Goal: Transaction & Acquisition: Purchase product/service

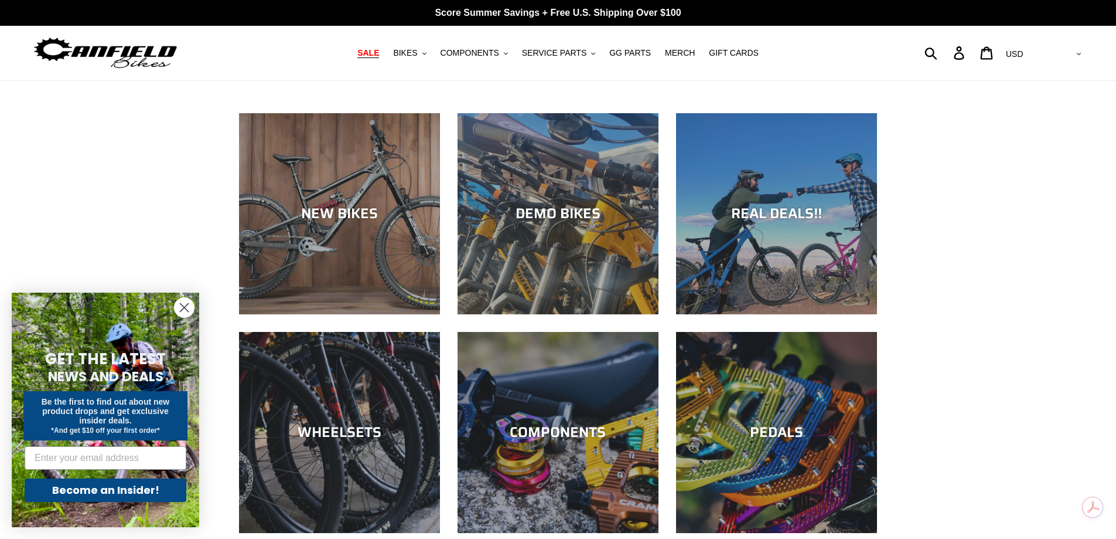
click at [379, 54] on span "SALE" at bounding box center [368, 53] width 22 height 10
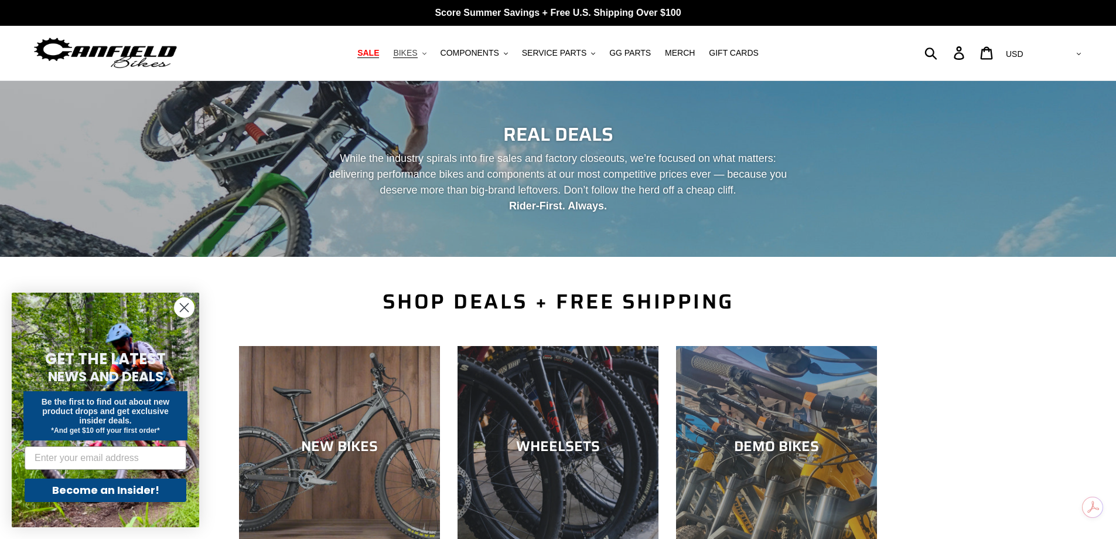
click at [427, 53] on icon ".cls-1{fill:#231f20}" at bounding box center [425, 54] width 4 height 4
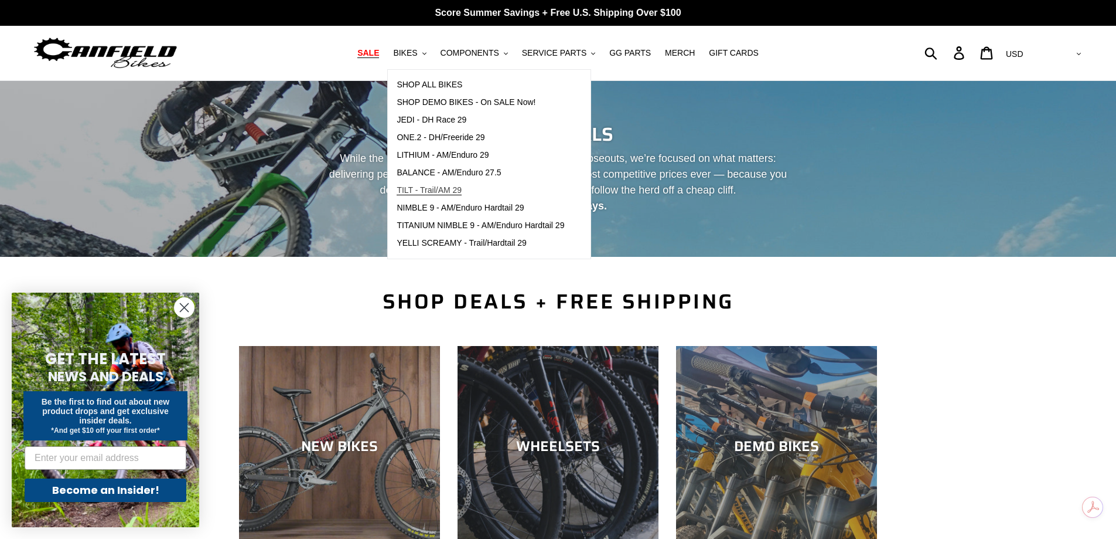
click at [462, 190] on span "TILT - Trail/AM 29" at bounding box center [429, 190] width 65 height 10
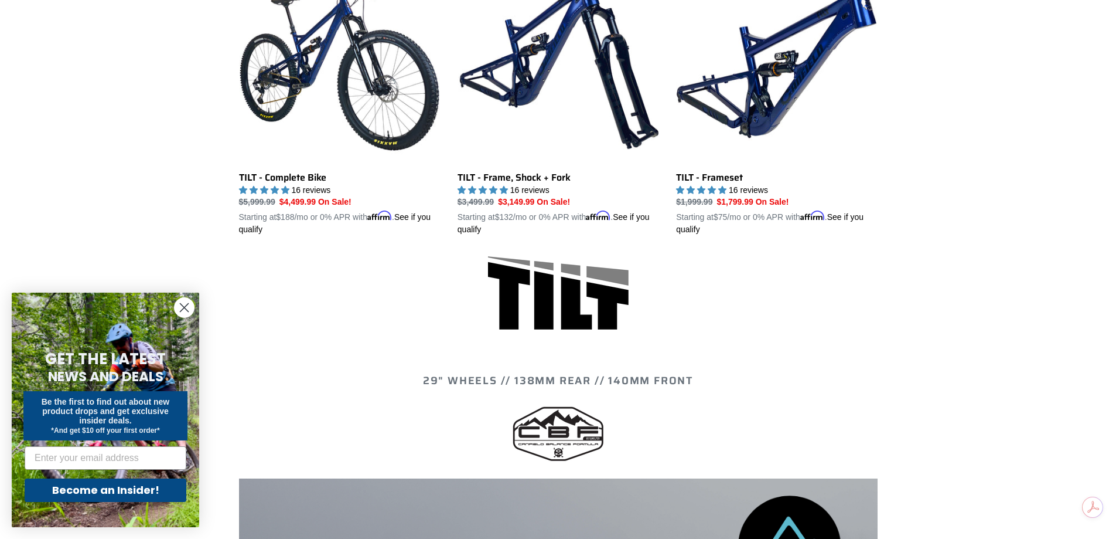
scroll to position [410, 0]
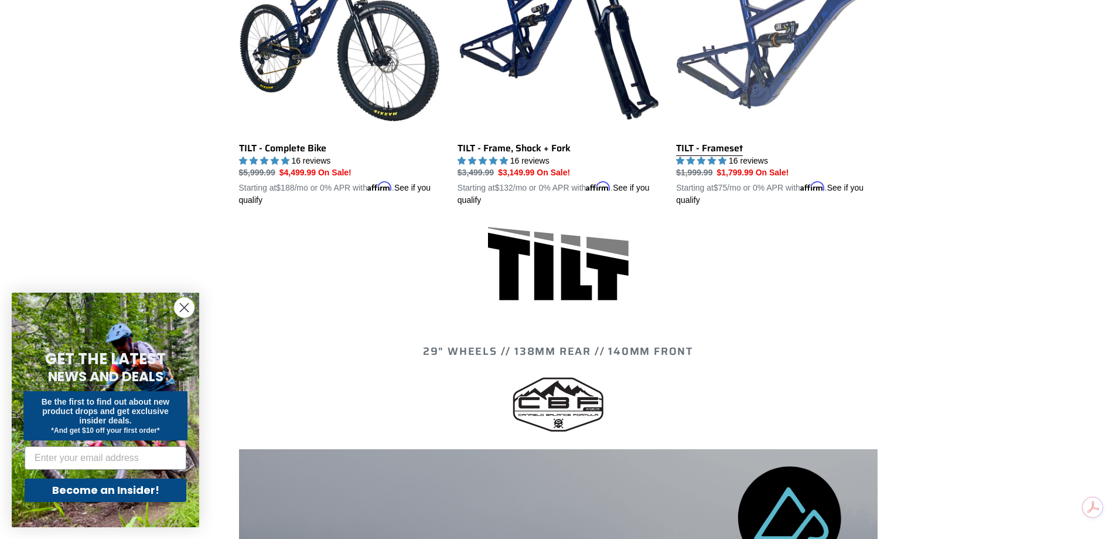
click at [755, 89] on link "TILT - Frameset" at bounding box center [776, 70] width 201 height 274
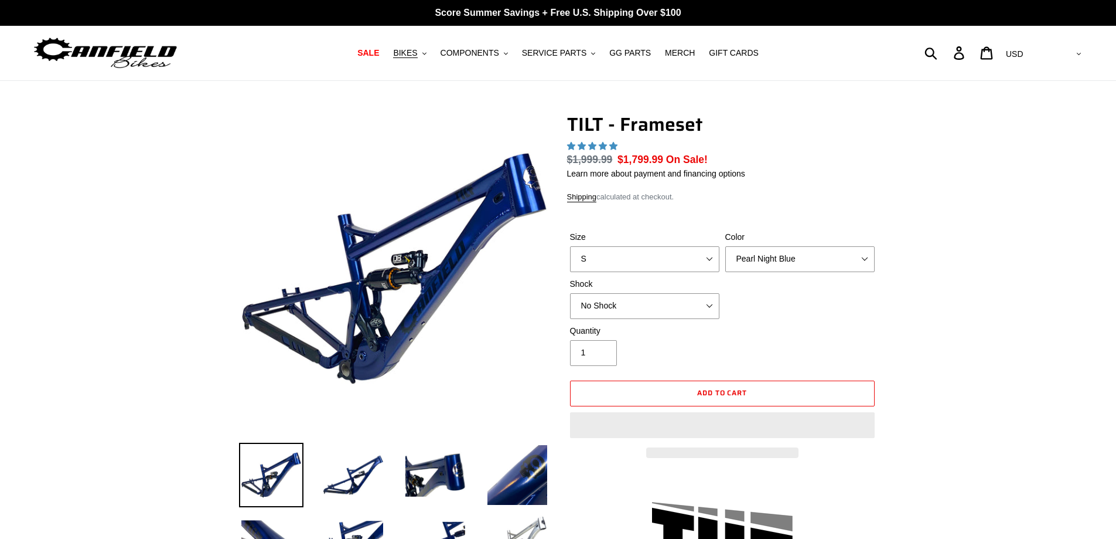
select select "highest-rating"
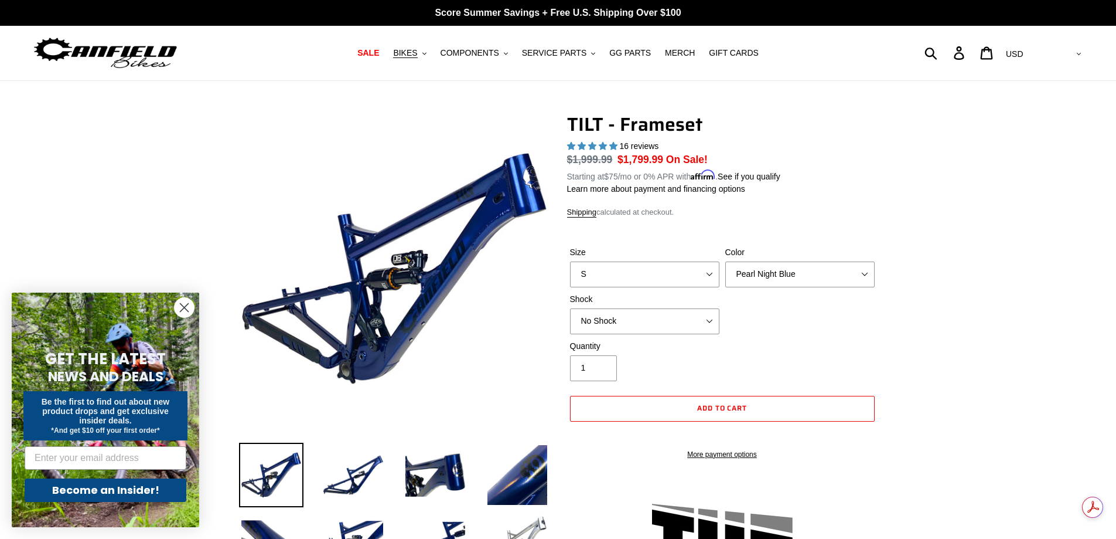
click at [862, 258] on div "Color Pearl Night Blue Stealth Silver" at bounding box center [800, 266] width 155 height 41
click at [864, 271] on select "Pearl Night Blue Stealth Silver" at bounding box center [800, 274] width 149 height 26
select select "Stealth Silver"
click at [726, 261] on select "Pearl Night Blue Stealth Silver" at bounding box center [800, 274] width 149 height 26
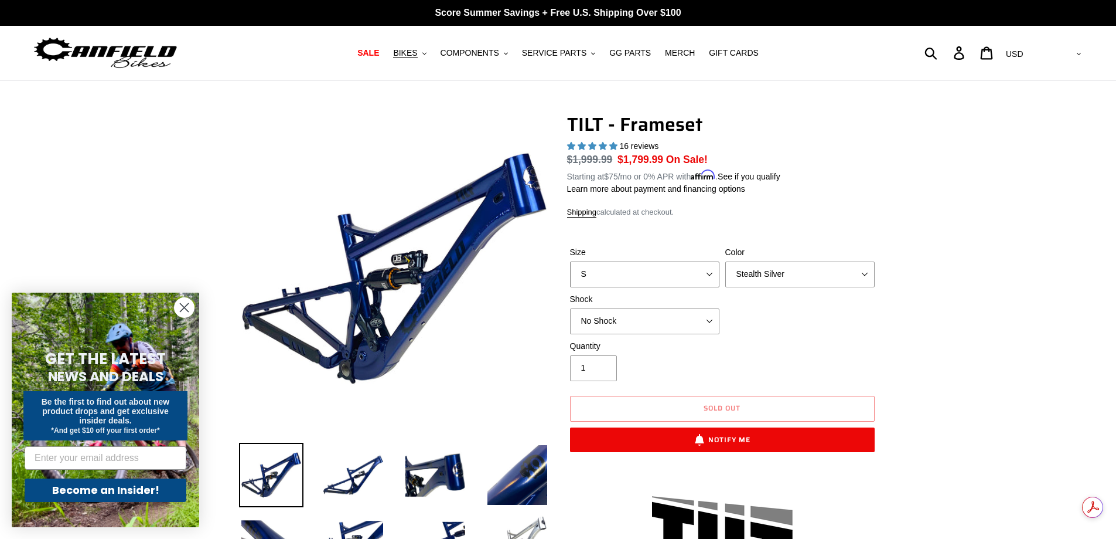
click at [710, 271] on select "S M L XL" at bounding box center [644, 274] width 149 height 26
select select "M"
click at [570, 261] on select "S M L XL" at bounding box center [644, 274] width 149 height 26
click at [864, 274] on select "Pearl Night Blue Stealth Silver" at bounding box center [800, 274] width 149 height 26
select select "Pearl Night Blue"
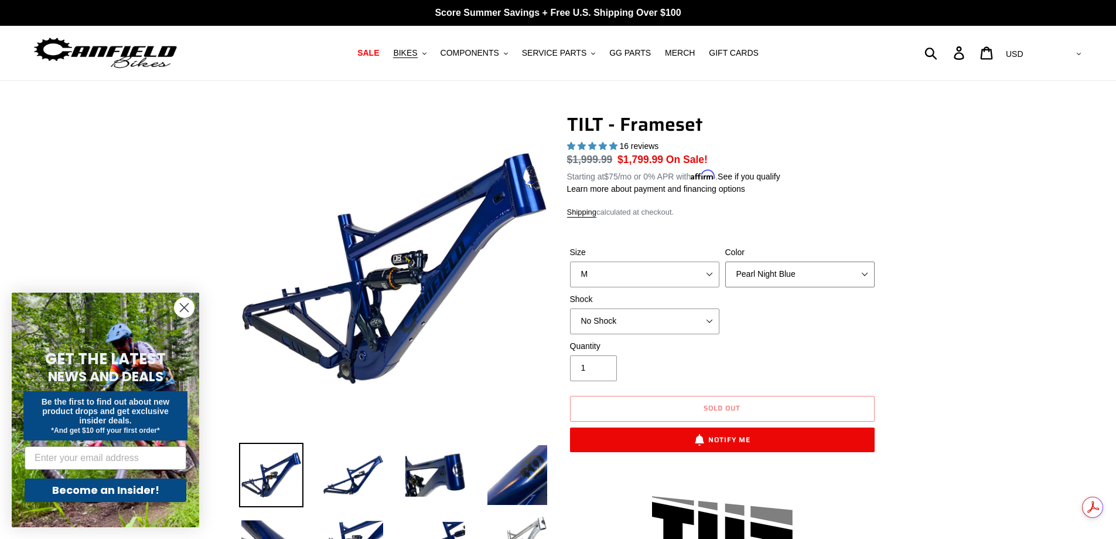
click at [726, 261] on select "Pearl Night Blue Stealth Silver" at bounding box center [800, 274] width 149 height 26
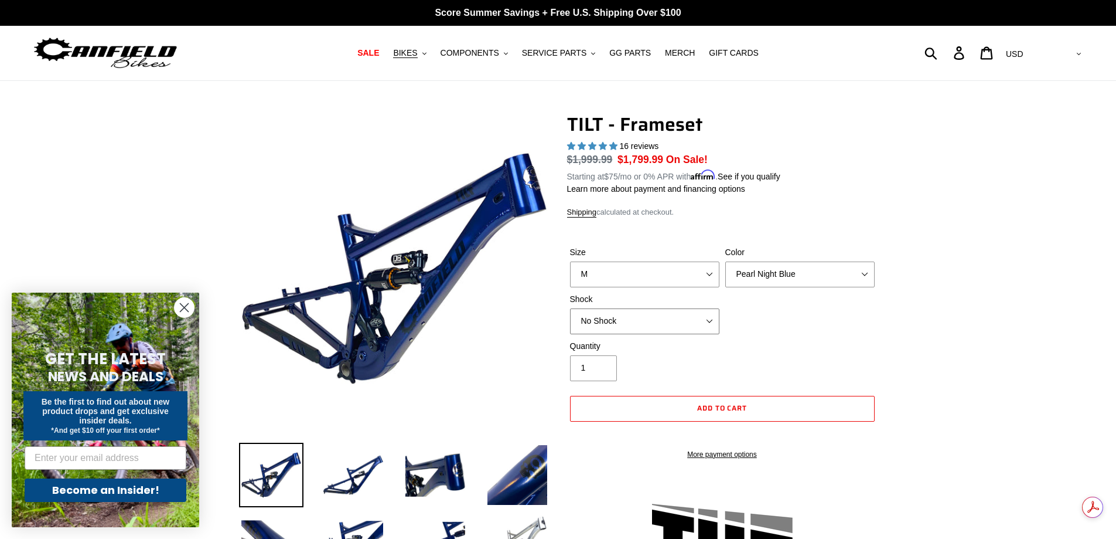
click at [710, 317] on select "No Shock Cane Creek DB Kitsuma Air RockShox Deluxe Ultimate Fox FLOAT X EXT Sto…" at bounding box center [644, 321] width 149 height 26
click at [570, 308] on select "No Shock Cane Creek DB Kitsuma Air RockShox Deluxe Ultimate Fox FLOAT X EXT Sto…" at bounding box center [644, 321] width 149 height 26
click at [706, 318] on select "No Shock Cane Creek DB Kitsuma Air RockShox Deluxe Ultimate Fox FLOAT X EXT Sto…" at bounding box center [644, 321] width 149 height 26
select select "No Shock"
click at [570, 308] on select "No Shock Cane Creek DB Kitsuma Air RockShox Deluxe Ultimate Fox FLOAT X EXT Sto…" at bounding box center [644, 321] width 149 height 26
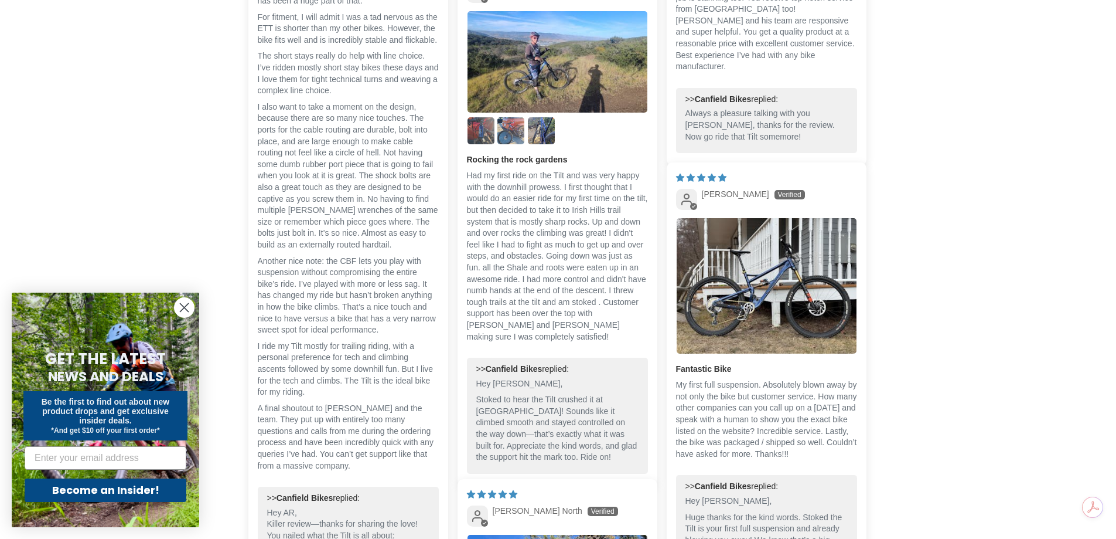
scroll to position [2754, 0]
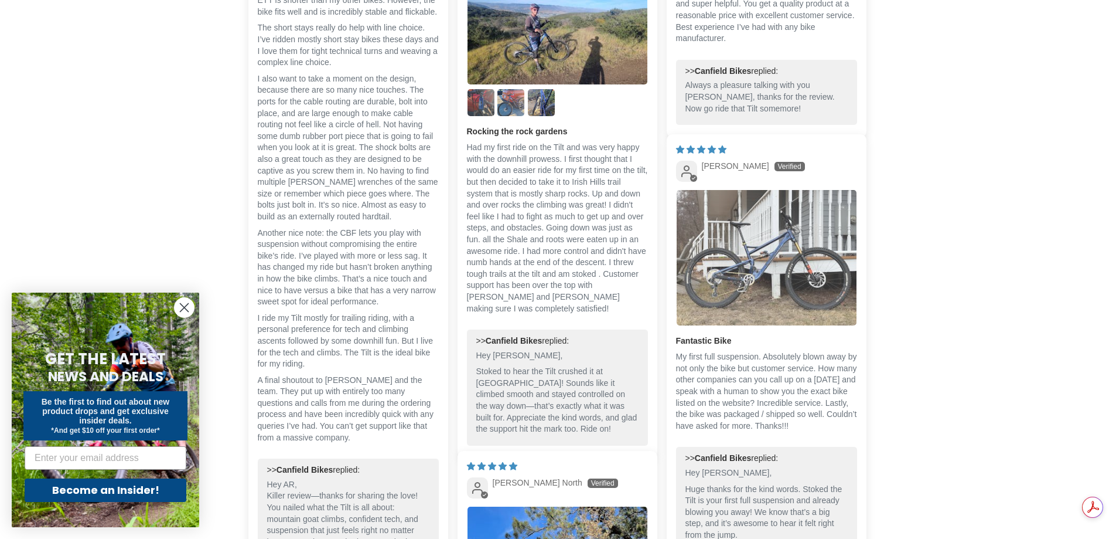
click at [764, 264] on img "Link to user picture 1" at bounding box center [767, 257] width 180 height 135
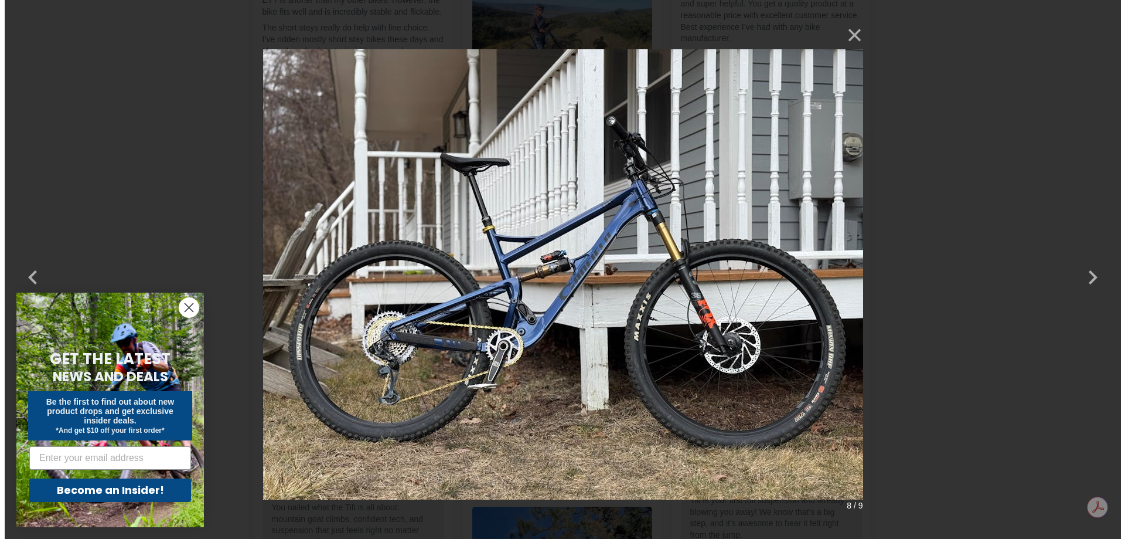
scroll to position [0, 0]
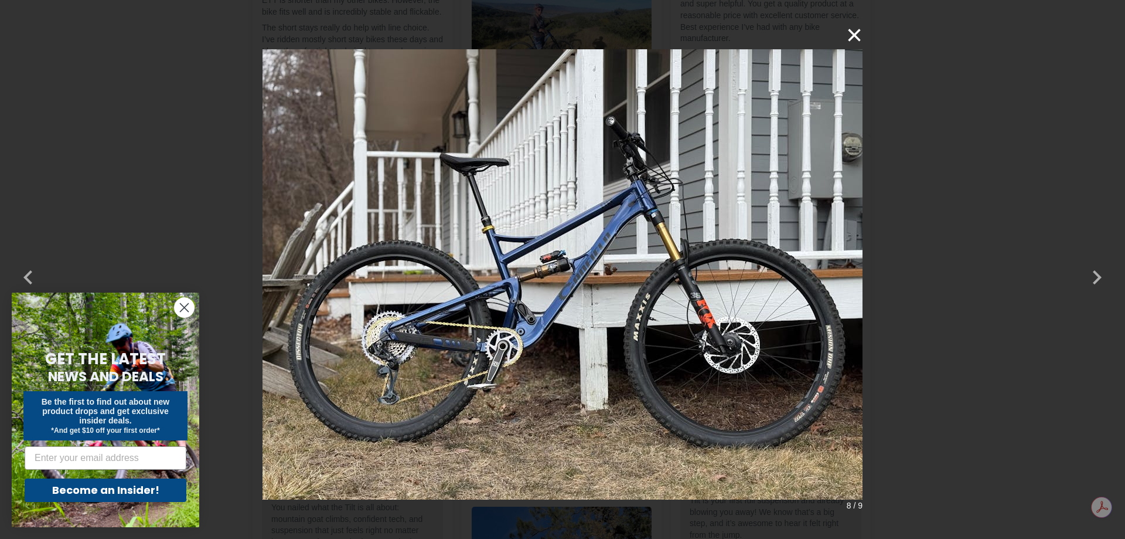
click at [857, 37] on button "×" at bounding box center [849, 35] width 28 height 28
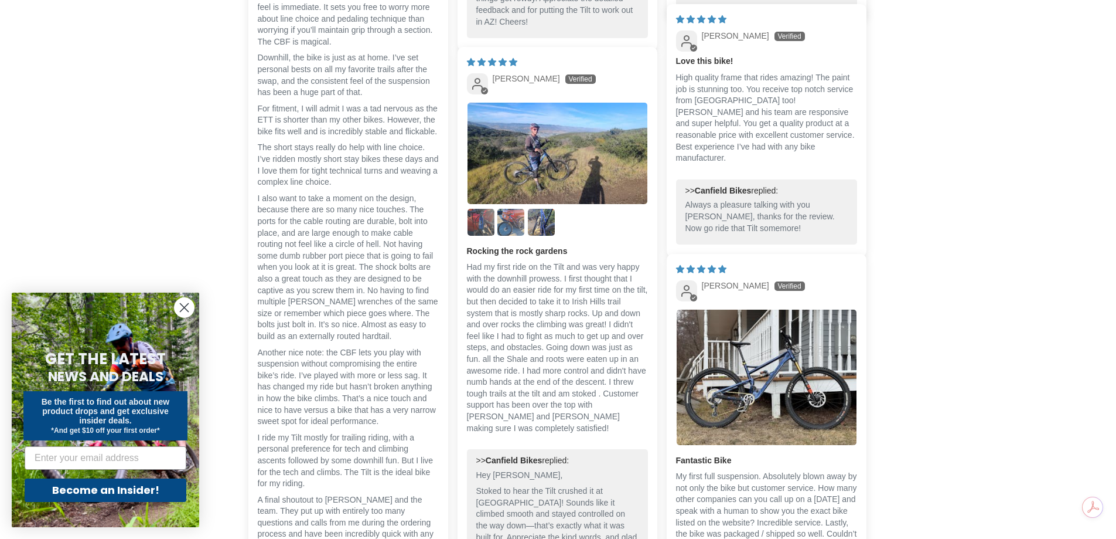
scroll to position [2637, 0]
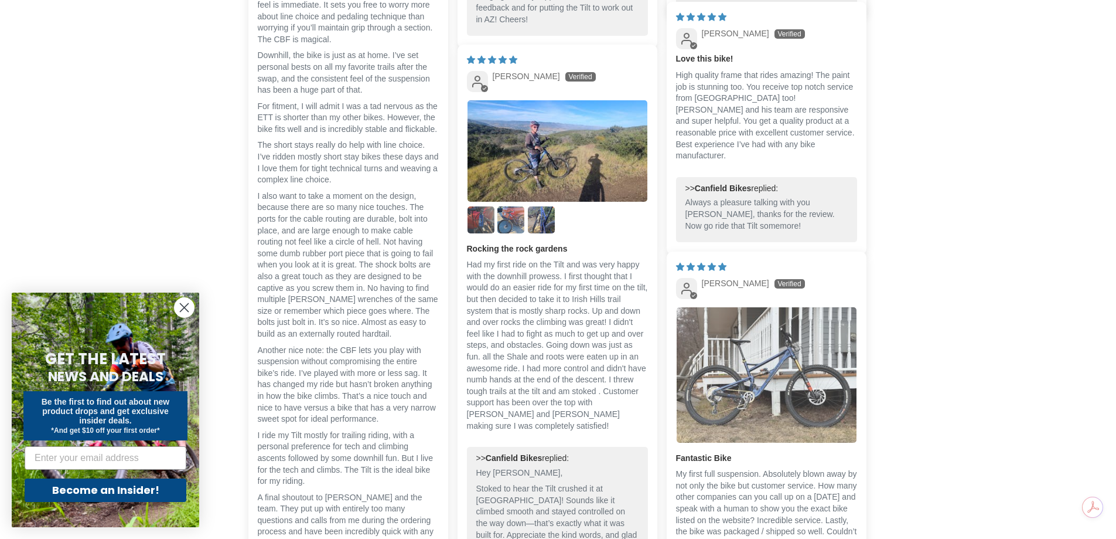
click at [788, 348] on img "Link to user picture 1" at bounding box center [767, 374] width 180 height 135
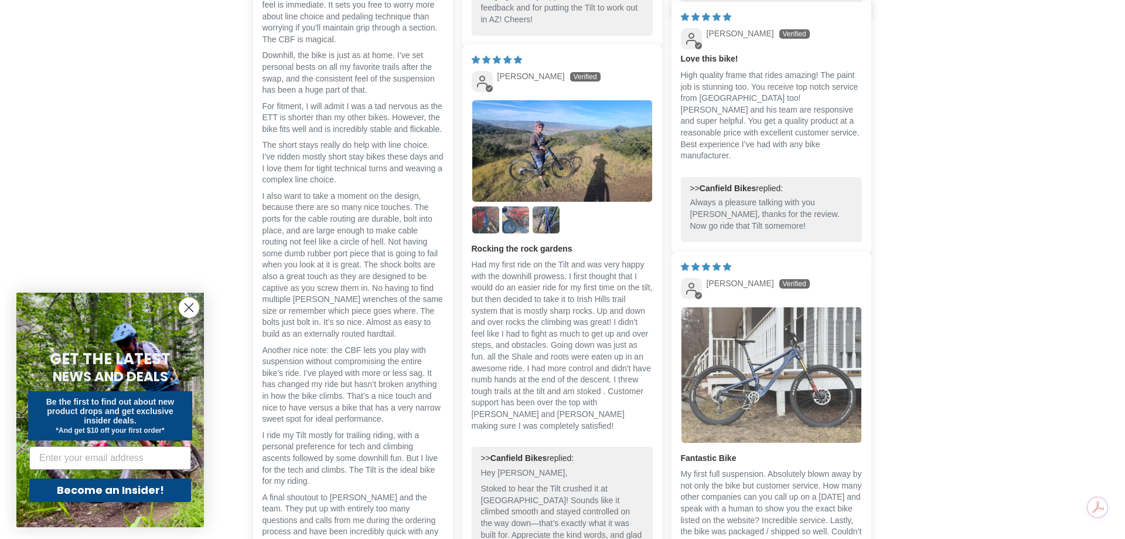
scroll to position [0, 0]
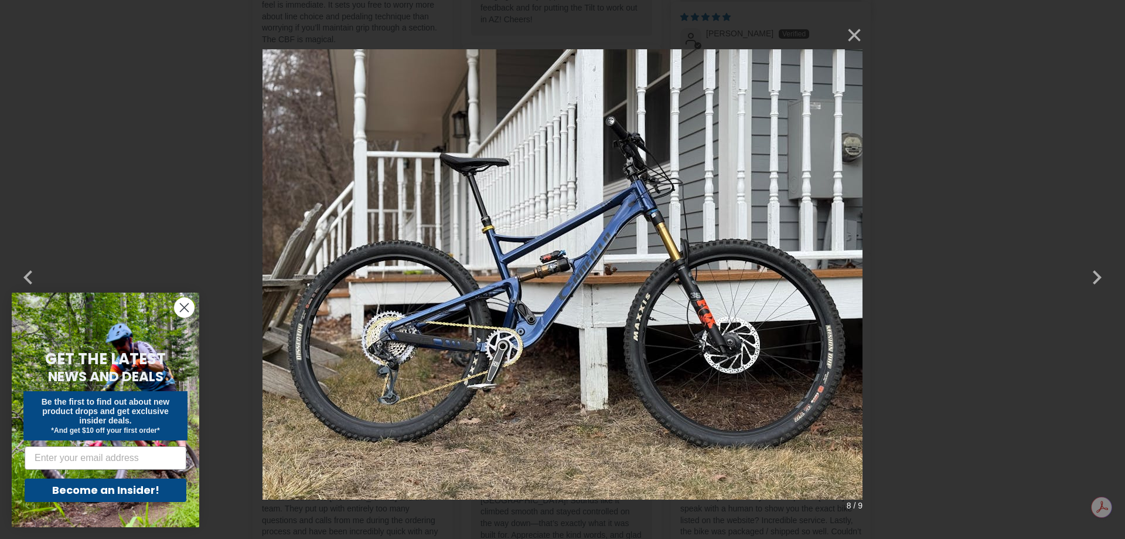
click at [626, 198] on img at bounding box center [563, 269] width 600 height 497
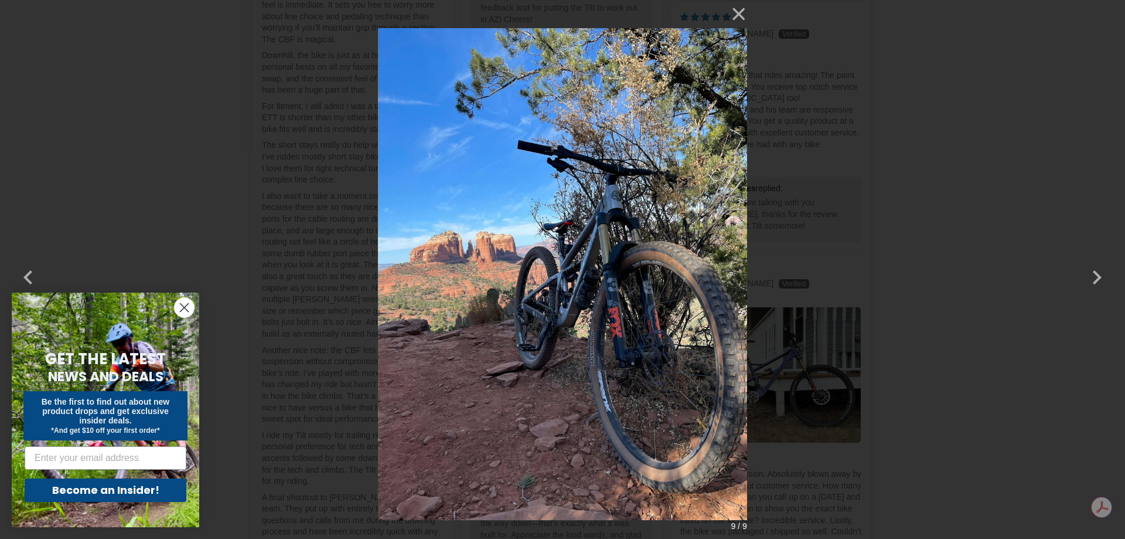
click at [626, 198] on img at bounding box center [562, 269] width 369 height 539
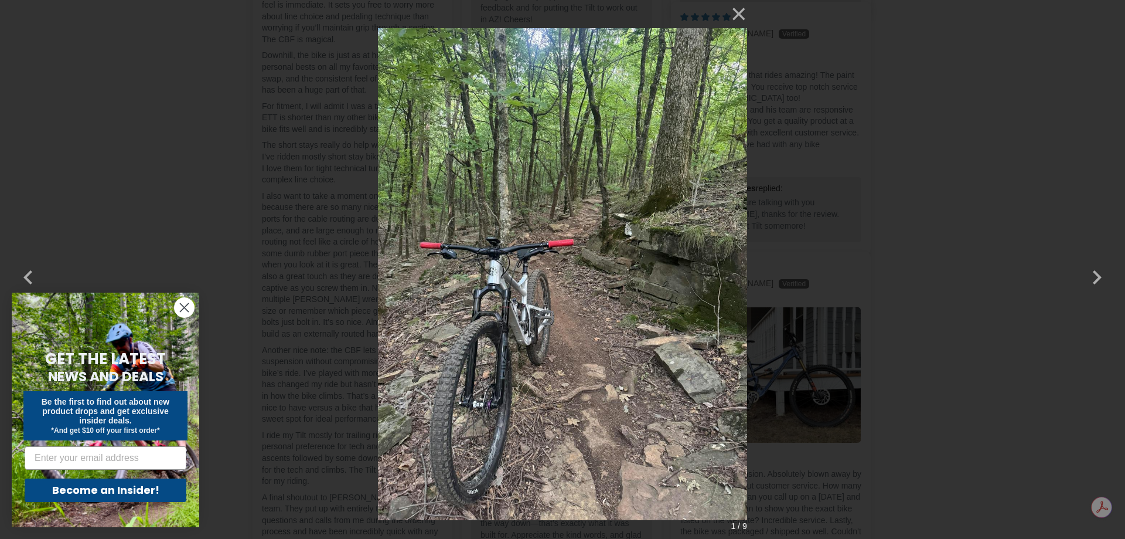
click at [182, 306] on circle "Close dialog" at bounding box center [184, 307] width 19 height 19
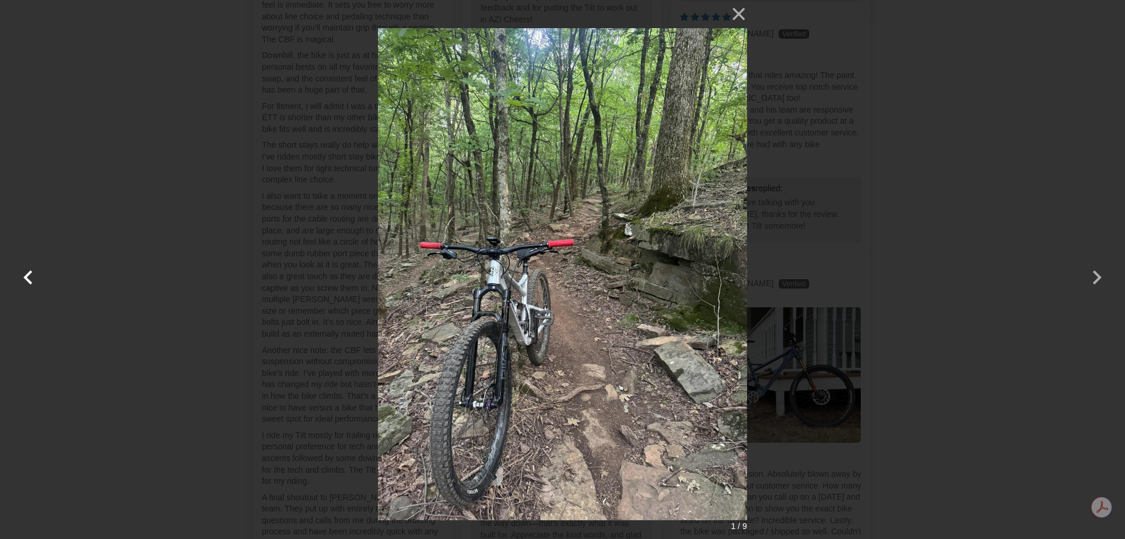
click at [28, 276] on button "button" at bounding box center [28, 270] width 28 height 28
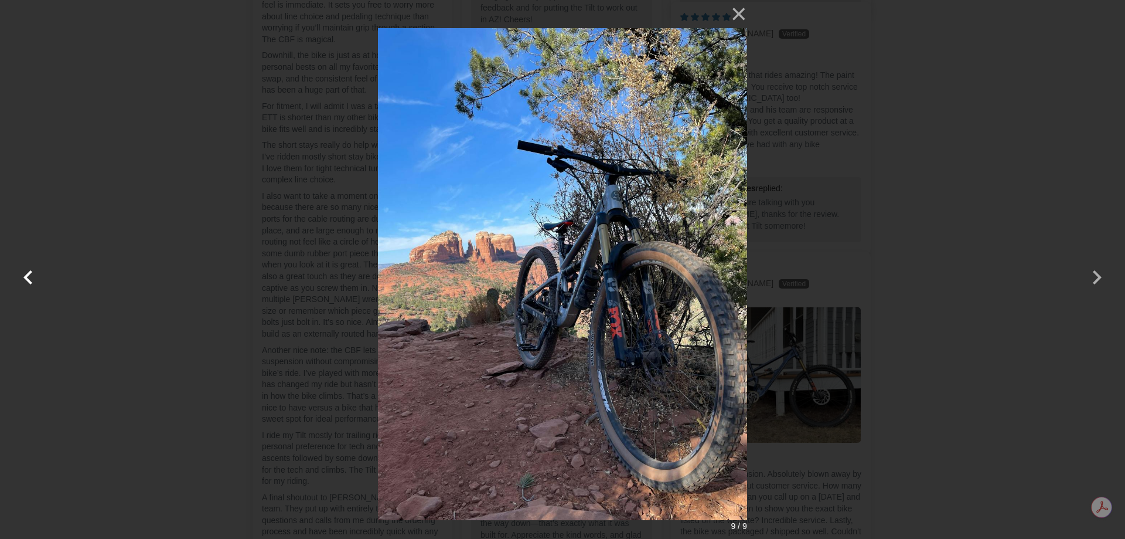
click at [28, 276] on button "button" at bounding box center [28, 270] width 28 height 28
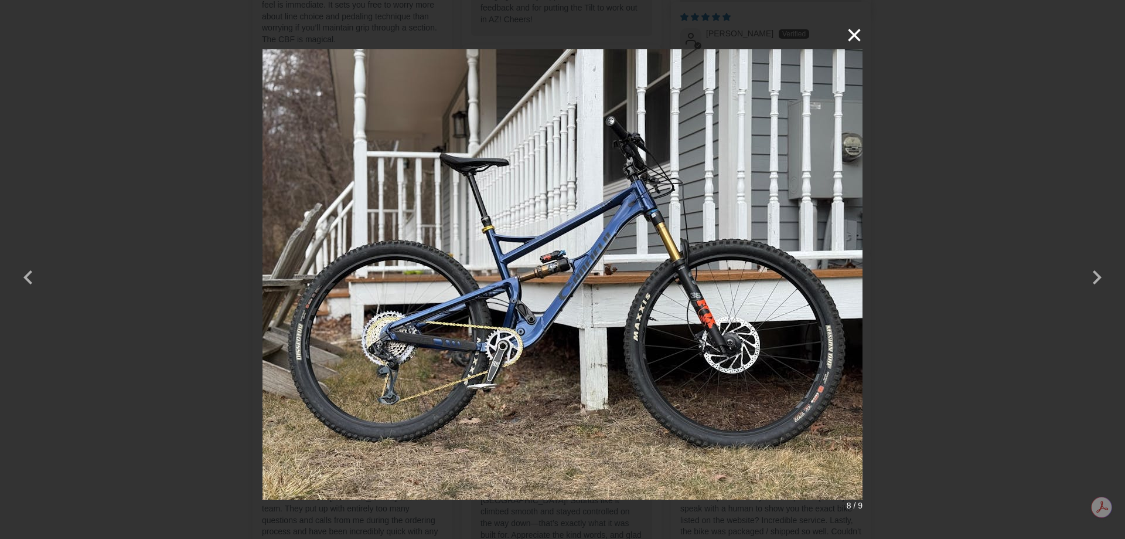
click at [856, 30] on button "×" at bounding box center [849, 35] width 28 height 28
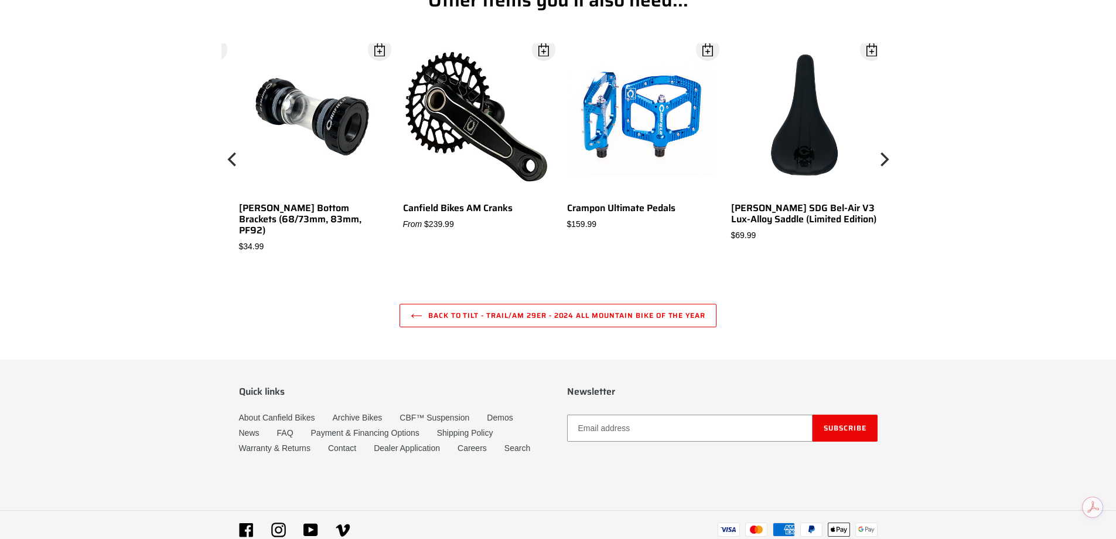
scroll to position [3908, 0]
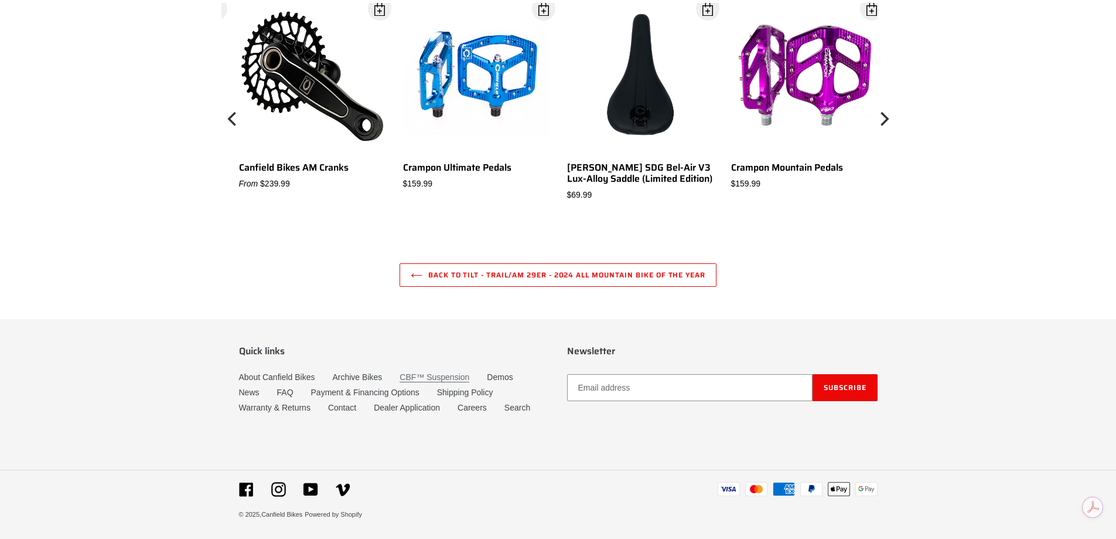
click at [418, 373] on link "CBF™ Suspension" at bounding box center [435, 377] width 70 height 10
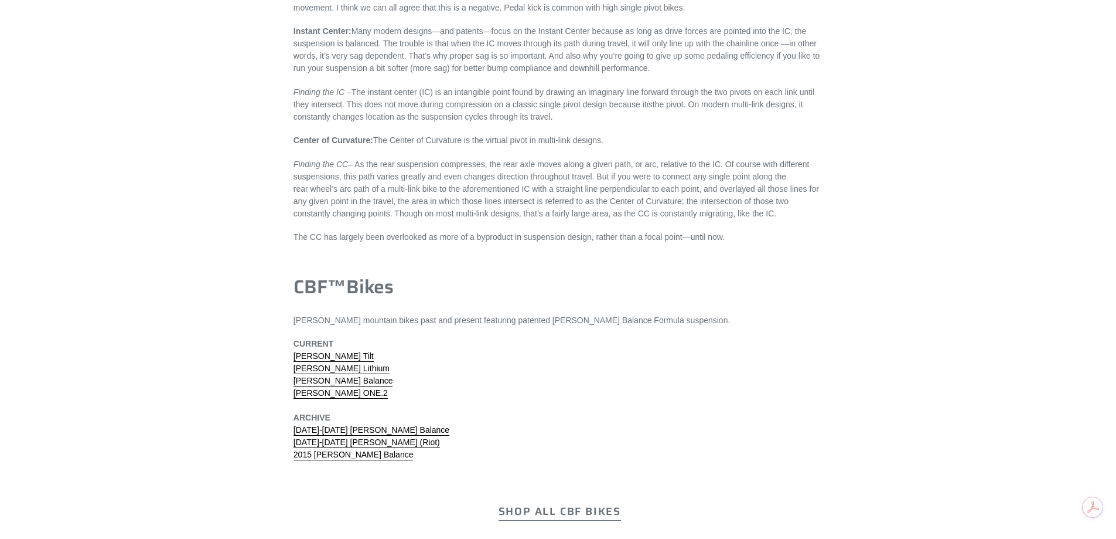
scroll to position [3516, 0]
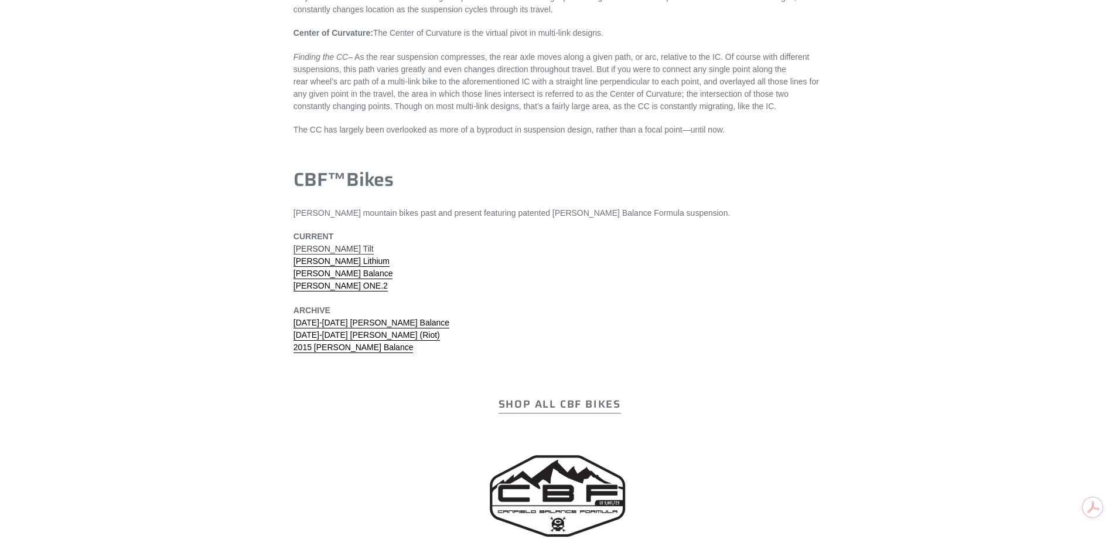
click at [330, 244] on link "Canfield Tilt" at bounding box center [334, 249] width 80 height 11
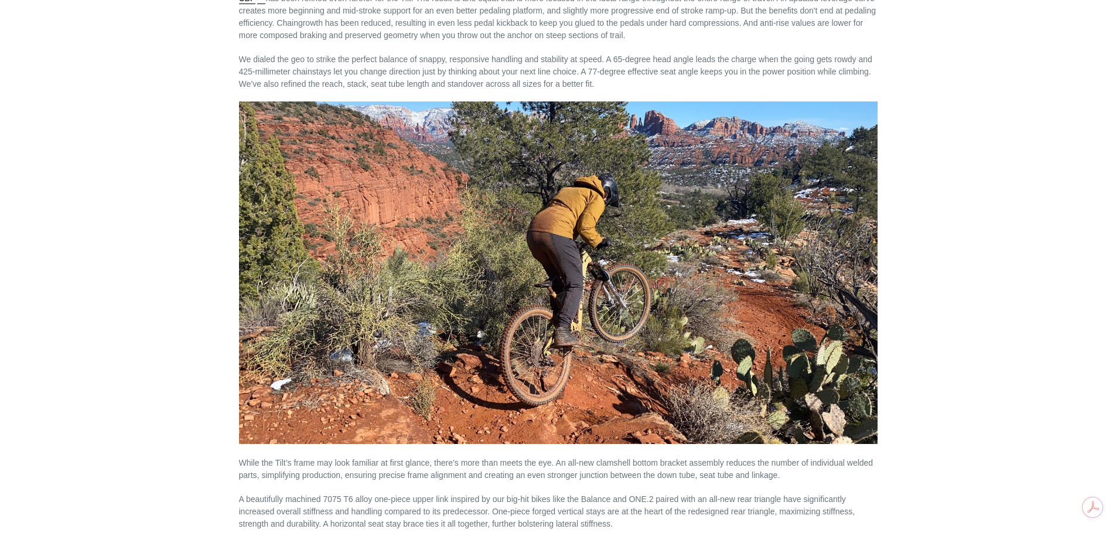
scroll to position [1384, 0]
